Goal: Information Seeking & Learning: Learn about a topic

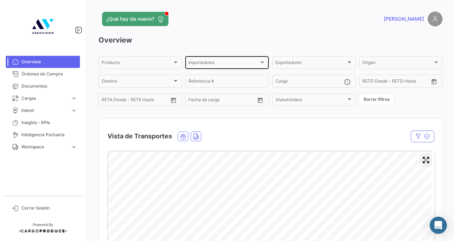
click at [243, 62] on div "Importadores" at bounding box center [224, 63] width 71 height 5
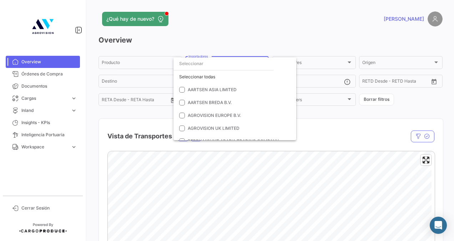
click at [212, 67] on input "dropdown search" at bounding box center [224, 63] width 100 height 13
type input "frui"
click at [207, 129] on span "THE FRUITIST COMPANY" at bounding box center [214, 127] width 52 height 5
click at [329, 115] on div at bounding box center [227, 120] width 454 height 241
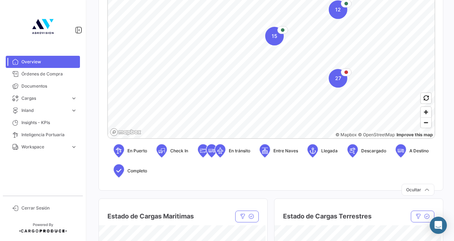
scroll to position [148, 0]
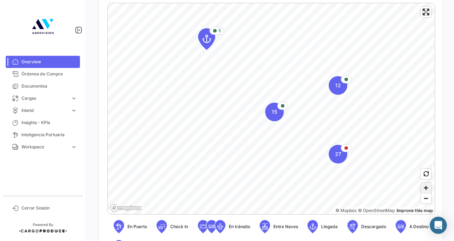
click at [422, 186] on span "Zoom in" at bounding box center [426, 187] width 10 height 10
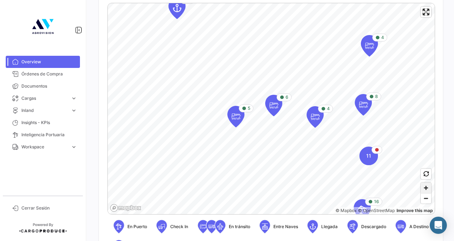
click at [423, 186] on span "Zoom in" at bounding box center [426, 187] width 10 height 10
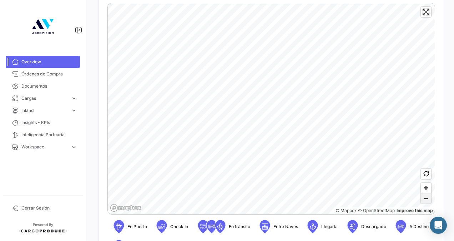
click at [421, 197] on span "Zoom out" at bounding box center [426, 198] width 10 height 10
click at [422, 188] on span "Zoom in" at bounding box center [426, 187] width 10 height 10
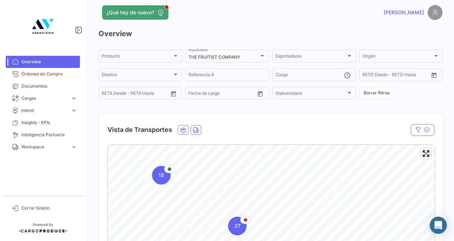
scroll to position [0, 0]
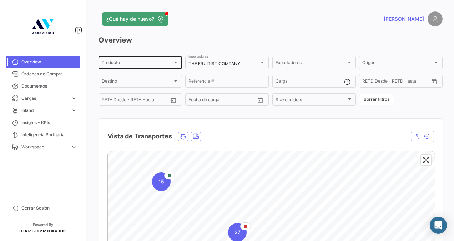
click at [169, 61] on div "Producto" at bounding box center [137, 63] width 71 height 5
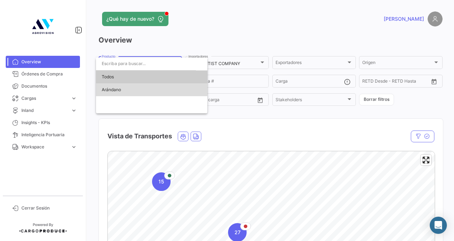
click at [132, 87] on span "Arándano" at bounding box center [152, 89] width 100 height 13
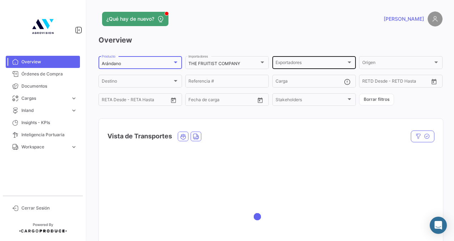
click at [302, 63] on div "Exportadores" at bounding box center [311, 63] width 71 height 5
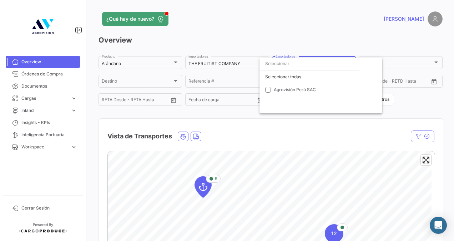
click at [255, 27] on div at bounding box center [227, 120] width 454 height 241
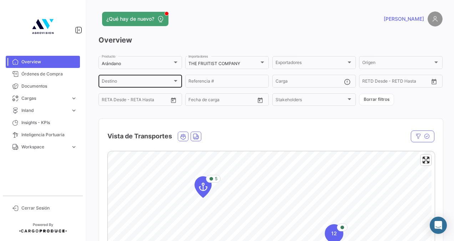
click at [175, 85] on div "Destino" at bounding box center [140, 82] width 77 height 5
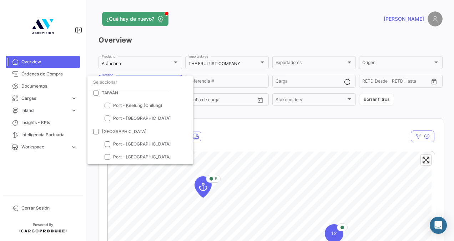
scroll to position [401, 0]
click at [95, 120] on span at bounding box center [96, 119] width 6 height 6
click at [96, 122] on input "[GEOGRAPHIC_DATA]" at bounding box center [96, 122] width 0 height 0
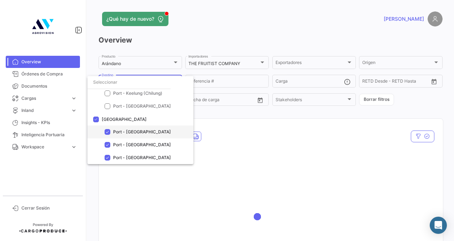
click at [109, 133] on mat-pseudo-checkbox at bounding box center [108, 132] width 6 height 6
checkbox input "false"
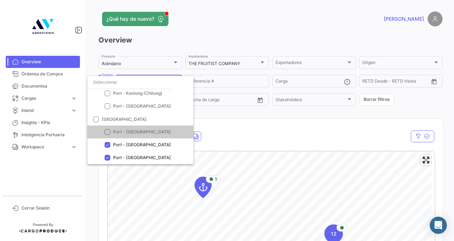
click at [305, 28] on div at bounding box center [227, 120] width 454 height 241
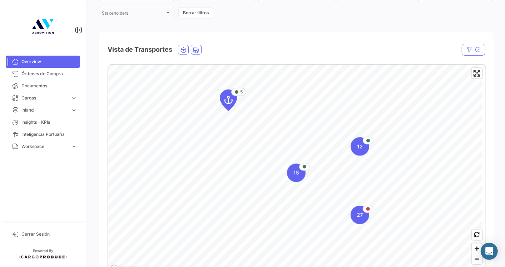
scroll to position [83, 0]
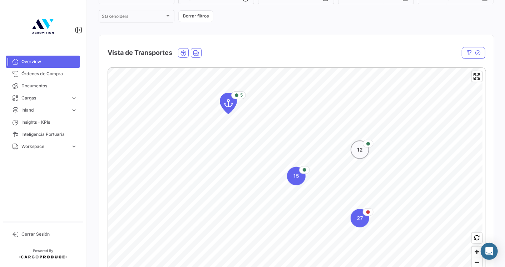
click at [362, 157] on div "12" at bounding box center [359, 150] width 19 height 19
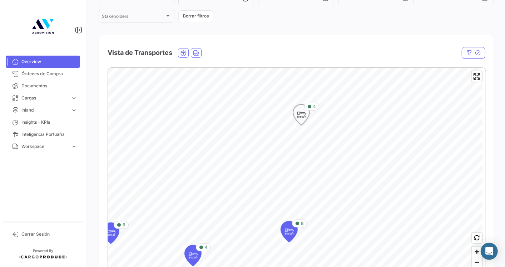
click at [305, 116] on icon "Map marker" at bounding box center [301, 114] width 10 height 15
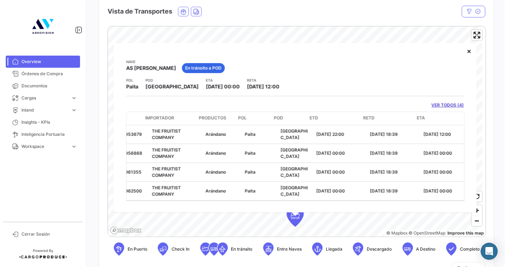
scroll to position [0, 0]
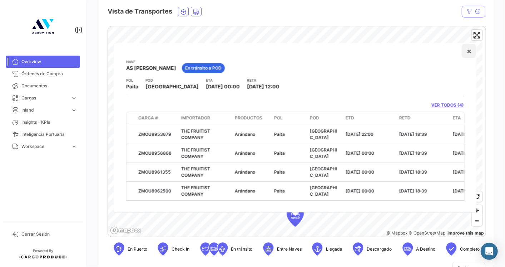
click at [454, 50] on button "×" at bounding box center [469, 51] width 14 height 14
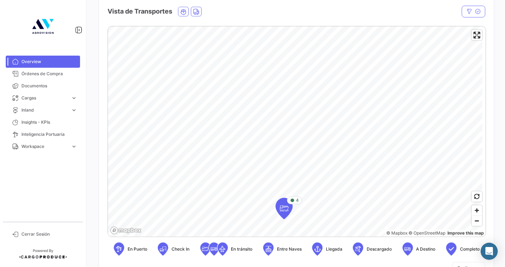
click at [256, 240] on div "4 © Mapbox © OpenStreetMap Improve this map En Puerto Check In En [PERSON_NAME]…" at bounding box center [295, 144] width 377 height 236
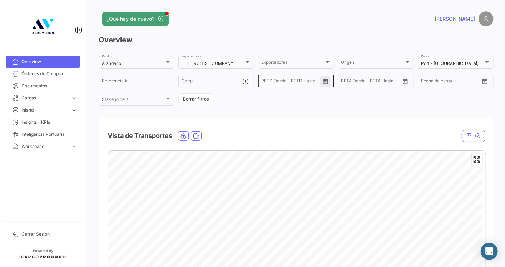
click at [325, 82] on icon "Open calendar" at bounding box center [325, 81] width 5 height 5
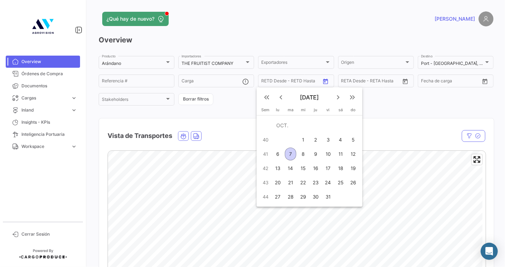
click at [307, 140] on div "1" at bounding box center [302, 140] width 11 height 13
type input "[DATE]"
click at [373, 86] on div at bounding box center [252, 133] width 505 height 267
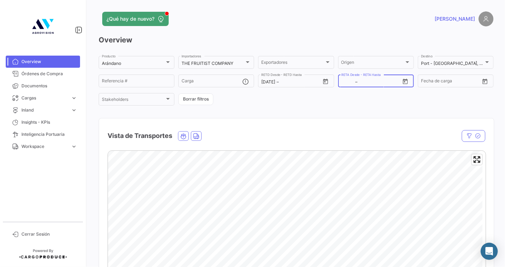
click at [375, 84] on input "text" at bounding box center [373, 82] width 28 height 5
click at [403, 83] on icon "Open calendar" at bounding box center [405, 82] width 6 height 6
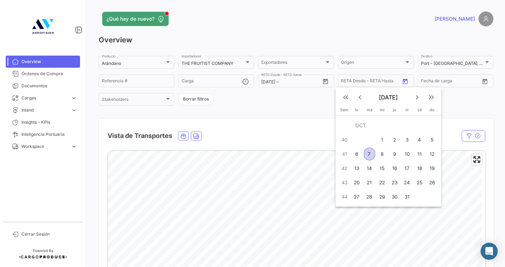
click at [370, 151] on div "7" at bounding box center [368, 154] width 11 height 13
type input "[DATE]"
click at [454, 107] on div at bounding box center [252, 133] width 505 height 267
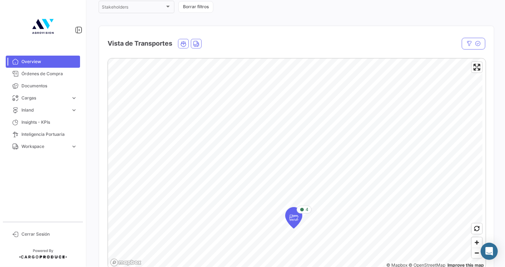
scroll to position [185, 0]
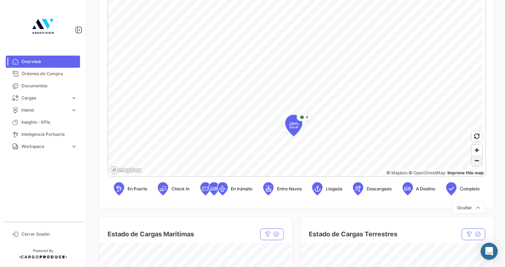
click at [454, 160] on span "Zoom out" at bounding box center [476, 161] width 10 height 10
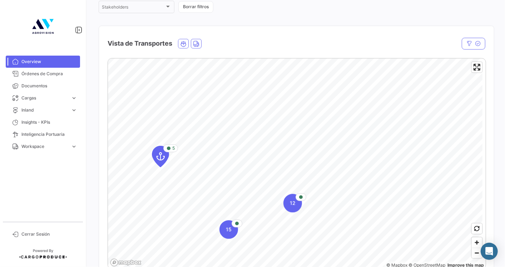
scroll to position [0, 0]
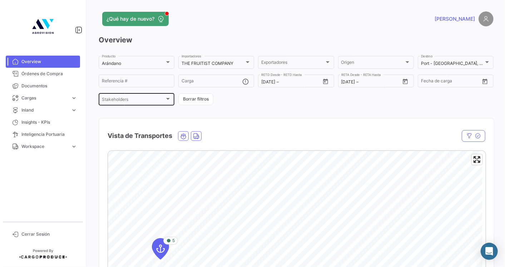
click at [144, 102] on div "Stakeholders" at bounding box center [133, 100] width 63 height 5
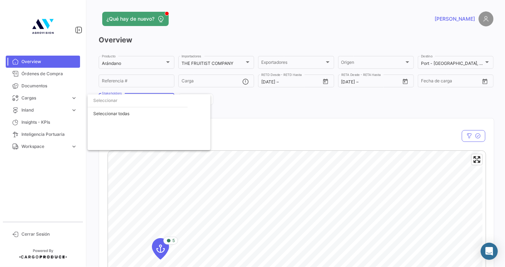
click at [243, 105] on div at bounding box center [252, 133] width 505 height 267
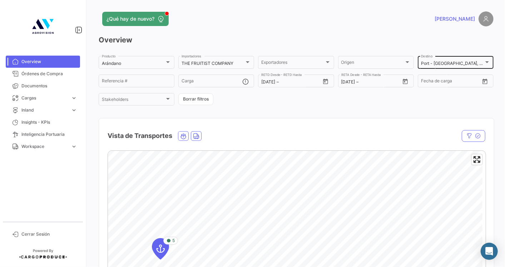
click at [440, 59] on div "Port - [GEOGRAPHIC_DATA], [GEOGRAPHIC_DATA] Destino" at bounding box center [455, 62] width 69 height 14
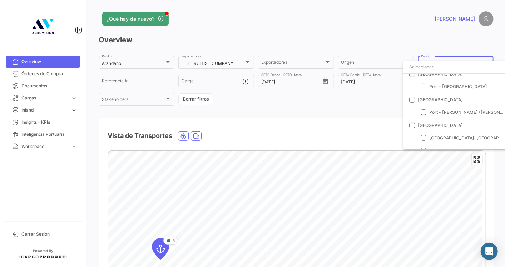
scroll to position [401, 0]
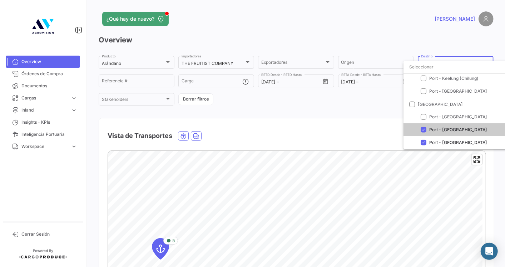
click at [353, 105] on div at bounding box center [252, 133] width 505 height 267
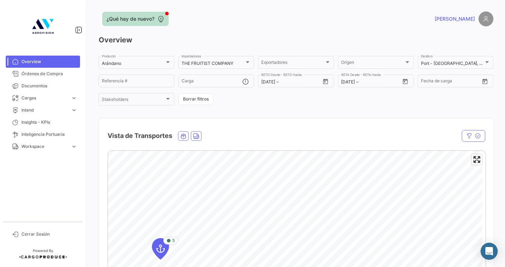
click at [152, 22] on span "¿Qué hay de nuevo?" at bounding box center [130, 18] width 48 height 7
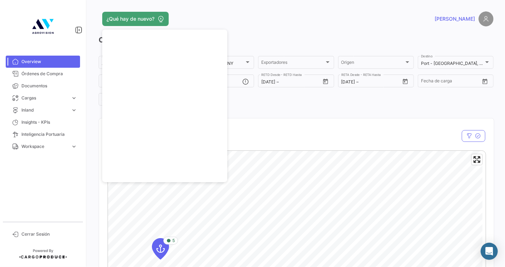
click at [267, 123] on div "Vista de Transportes" at bounding box center [296, 132] width 395 height 26
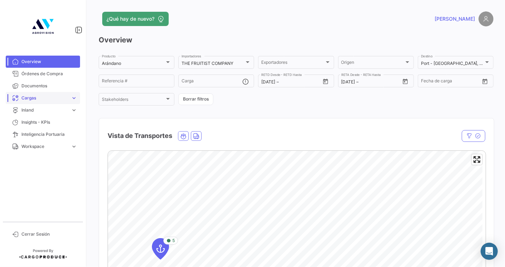
click at [50, 99] on span "Cargas" at bounding box center [44, 98] width 46 height 6
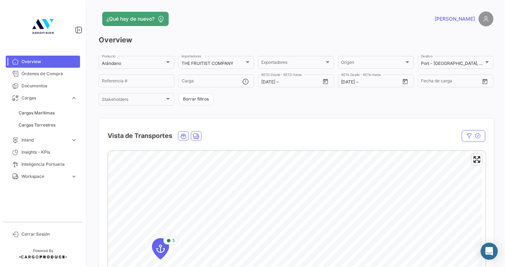
click at [195, 40] on h3 "Overview" at bounding box center [296, 40] width 395 height 10
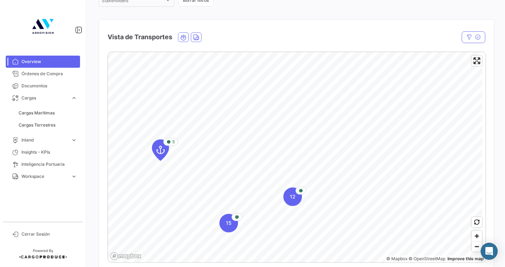
scroll to position [92, 0]
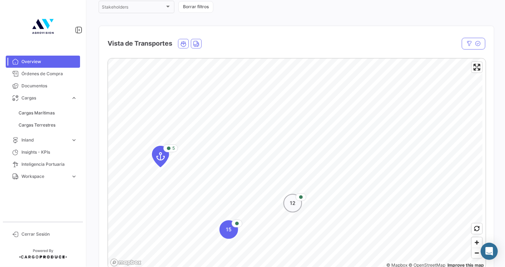
click at [293, 203] on span "12" at bounding box center [293, 203] width 6 height 7
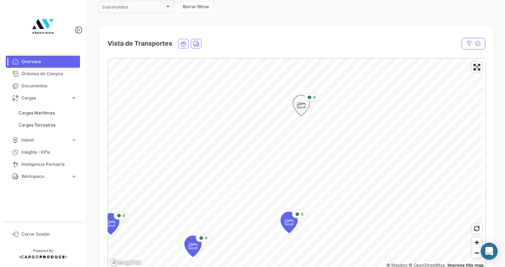
click at [304, 101] on icon "Map marker" at bounding box center [301, 105] width 10 height 15
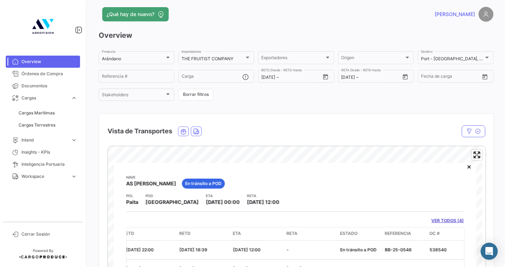
scroll to position [0, 0]
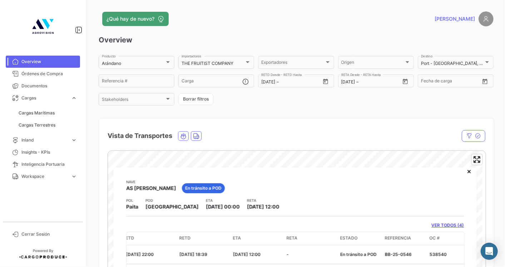
drag, startPoint x: 284, startPoint y: 17, endPoint x: 289, endPoint y: 22, distance: 7.3
click at [284, 17] on div "¿Qué hay de nuevo?" at bounding box center [207, 19] width 217 height 14
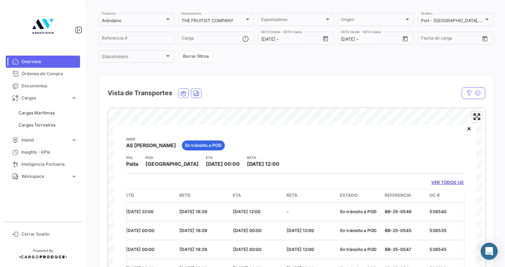
scroll to position [12, 0]
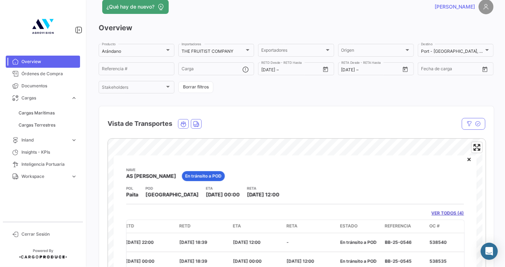
click at [417, 118] on div "Vista de Transportes" at bounding box center [296, 119] width 395 height 26
click at [42, 64] on span "Overview" at bounding box center [49, 62] width 56 height 6
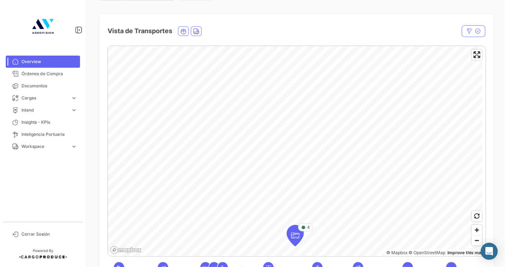
scroll to position [145, 0]
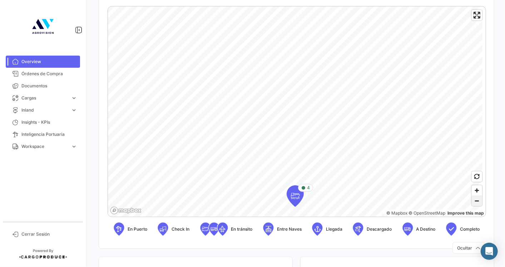
click at [454, 200] on span "Zoom out" at bounding box center [476, 201] width 10 height 10
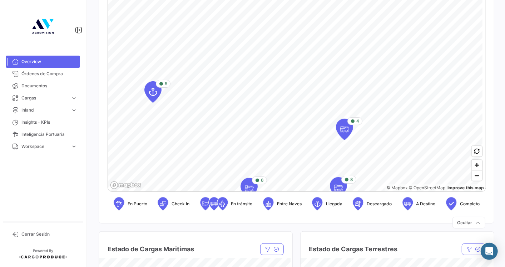
scroll to position [127, 0]
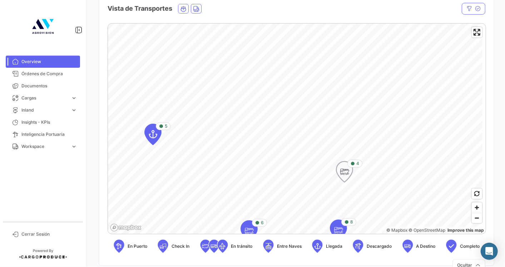
click at [343, 167] on icon "Map marker" at bounding box center [344, 172] width 10 height 15
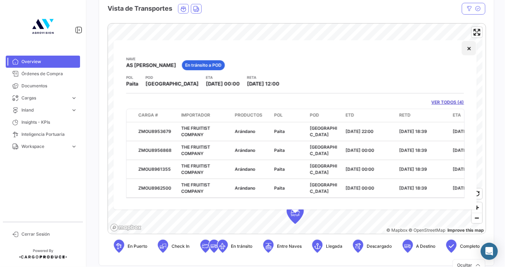
click at [454, 49] on button "×" at bounding box center [469, 48] width 14 height 14
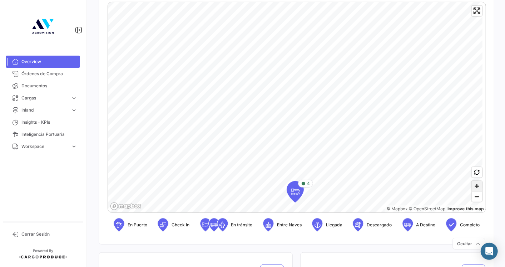
scroll to position [146, 0]
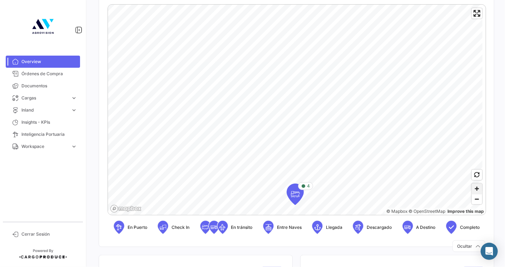
click at [454, 192] on span "Zoom in" at bounding box center [476, 189] width 10 height 10
click at [264, 80] on icon "Map marker" at bounding box center [266, 82] width 10 height 15
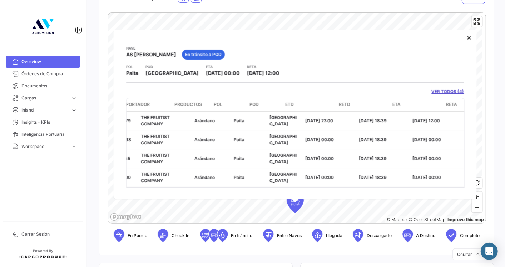
scroll to position [0, 0]
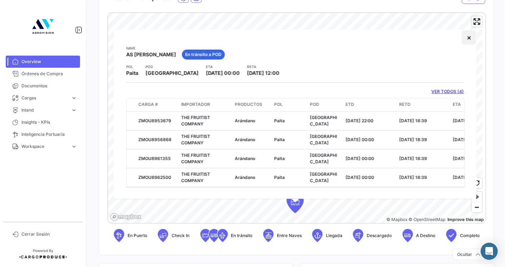
click at [454, 37] on button "×" at bounding box center [469, 37] width 14 height 14
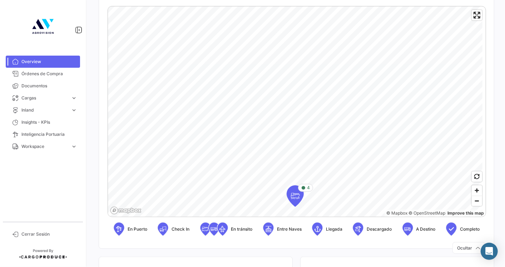
scroll to position [124, 0]
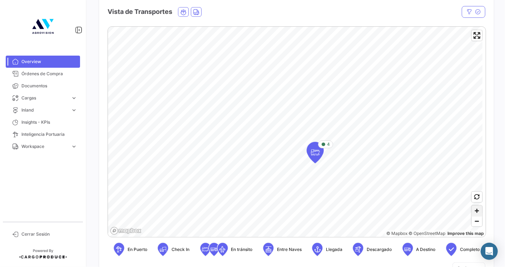
click at [454, 214] on span "Zoom in" at bounding box center [476, 211] width 10 height 10
click at [454, 213] on span "Zoom in" at bounding box center [476, 211] width 10 height 10
click at [454, 225] on span "Zoom out" at bounding box center [476, 222] width 10 height 10
click at [454, 224] on span "Zoom out" at bounding box center [476, 222] width 10 height 10
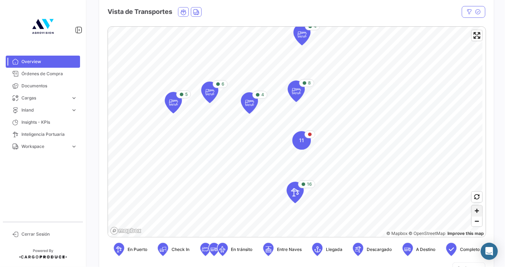
click at [454, 211] on span "Zoom in" at bounding box center [476, 211] width 10 height 10
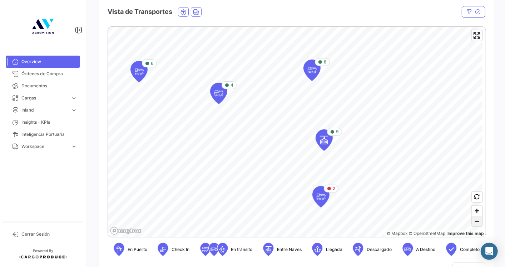
click at [454, 221] on span "Zoom out" at bounding box center [476, 222] width 10 height 10
